Goal: Navigation & Orientation: Find specific page/section

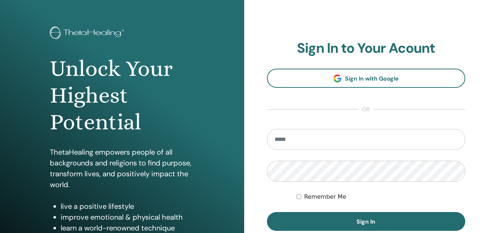
scroll to position [36, 0]
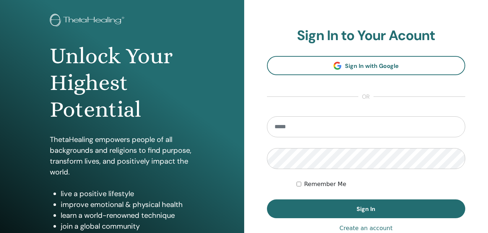
type input "**********"
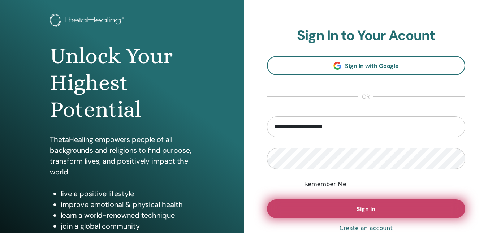
click at [366, 209] on span "Sign In" at bounding box center [366, 209] width 19 height 8
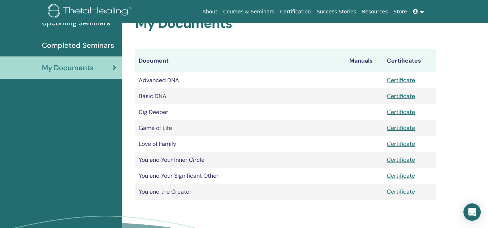
scroll to position [90, 0]
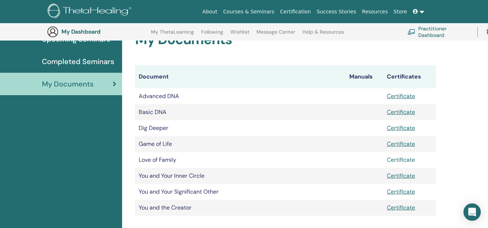
click at [399, 161] on link "Certificate" at bounding box center [401, 160] width 28 height 8
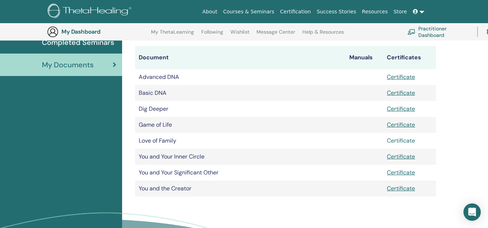
scroll to position [126, 0]
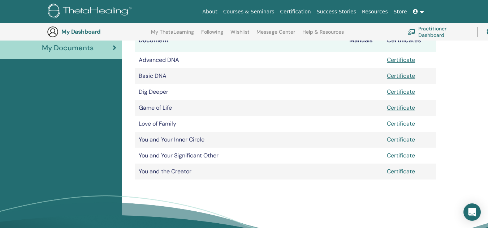
click at [401, 172] on link "Certificate" at bounding box center [401, 171] width 28 height 8
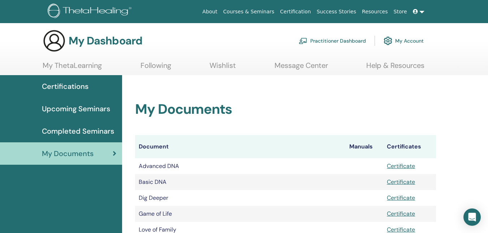
scroll to position [0, 0]
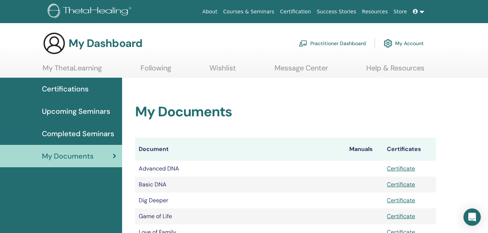
click at [93, 133] on span "Completed Seminars" at bounding box center [78, 133] width 72 height 11
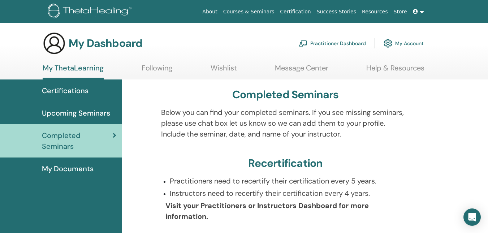
click at [81, 167] on span "My Documents" at bounding box center [68, 168] width 52 height 11
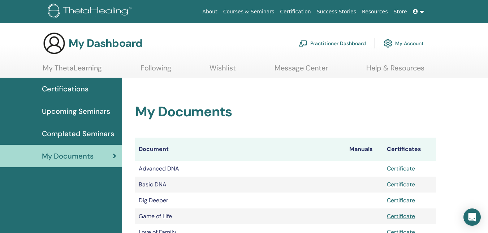
click at [73, 112] on span "Upcoming Seminars" at bounding box center [76, 111] width 68 height 11
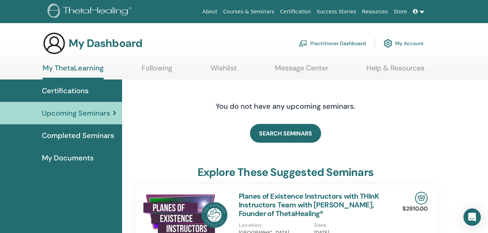
click at [82, 91] on span "Certifications" at bounding box center [65, 90] width 47 height 11
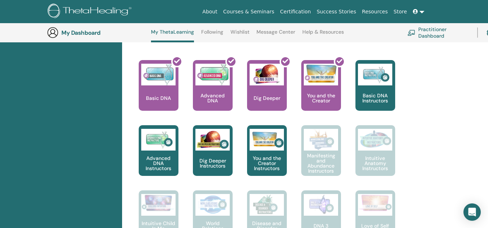
scroll to position [272, 0]
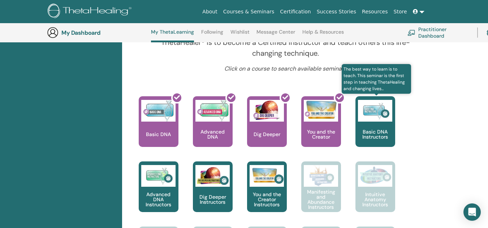
click at [371, 115] on img at bounding box center [375, 111] width 34 height 22
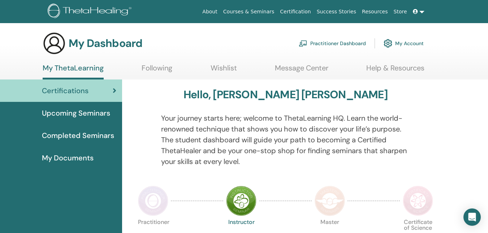
click at [148, 69] on link "Following" at bounding box center [157, 71] width 31 height 14
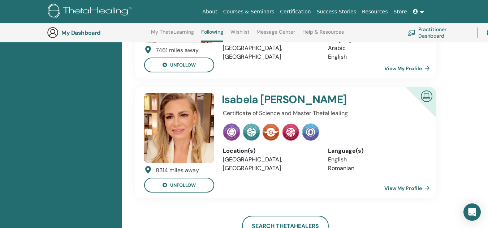
scroll to position [128, 0]
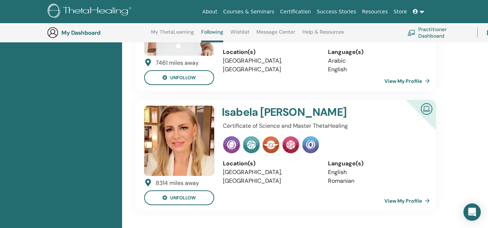
click at [405, 202] on link "View My Profile" at bounding box center [408, 200] width 48 height 14
